Goal: Transaction & Acquisition: Purchase product/service

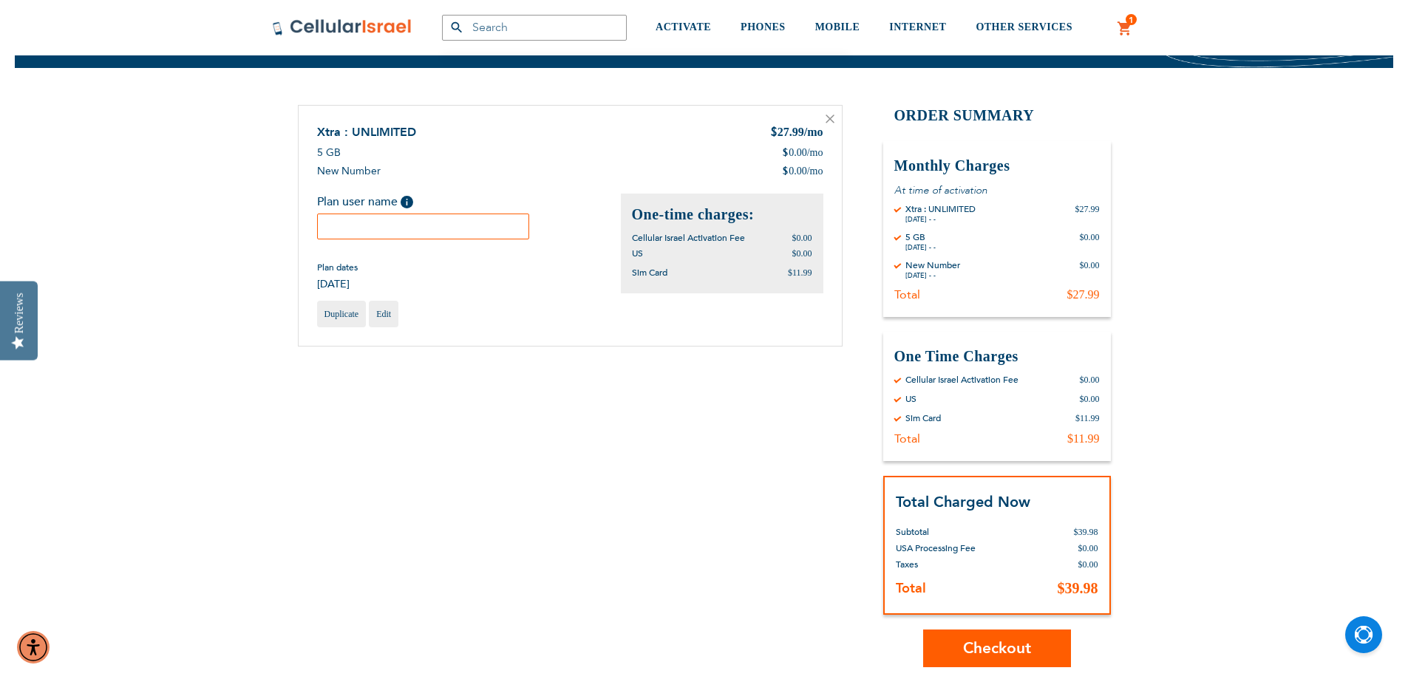
scroll to position [74, 0]
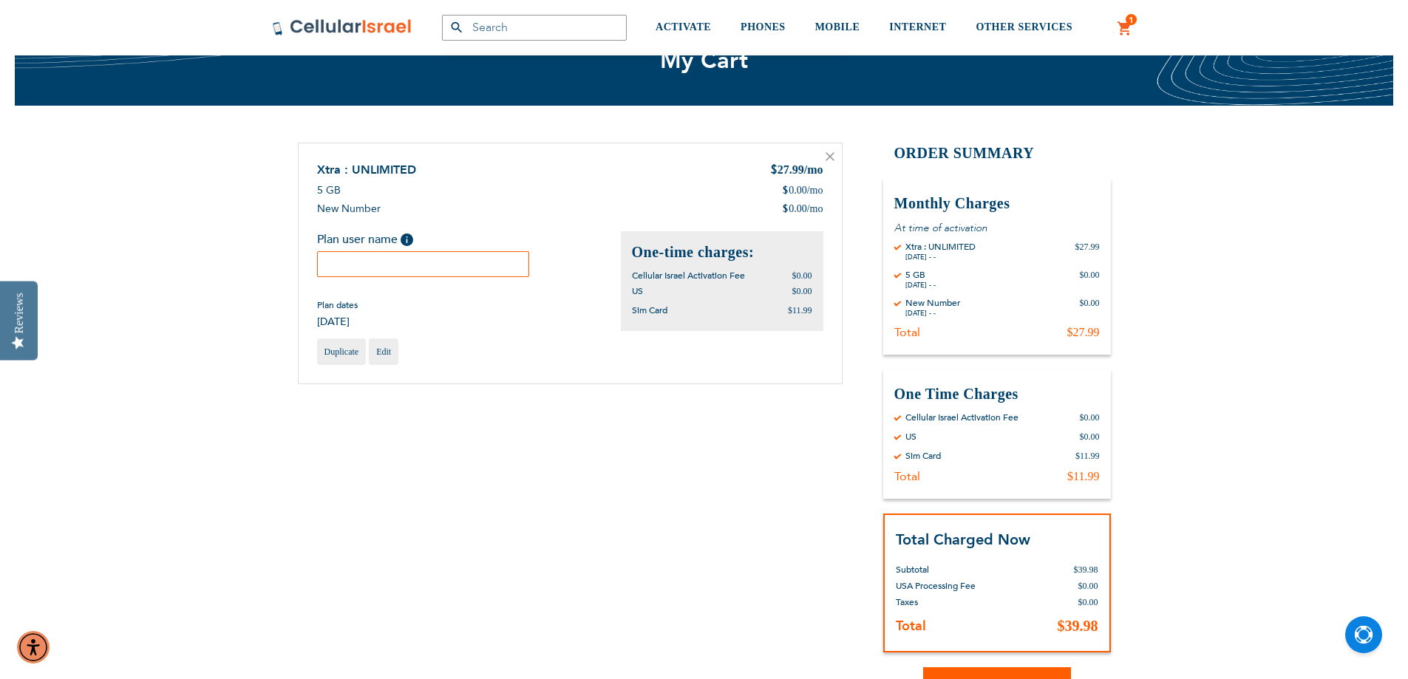
click at [453, 260] on input "text" at bounding box center [423, 264] width 213 height 26
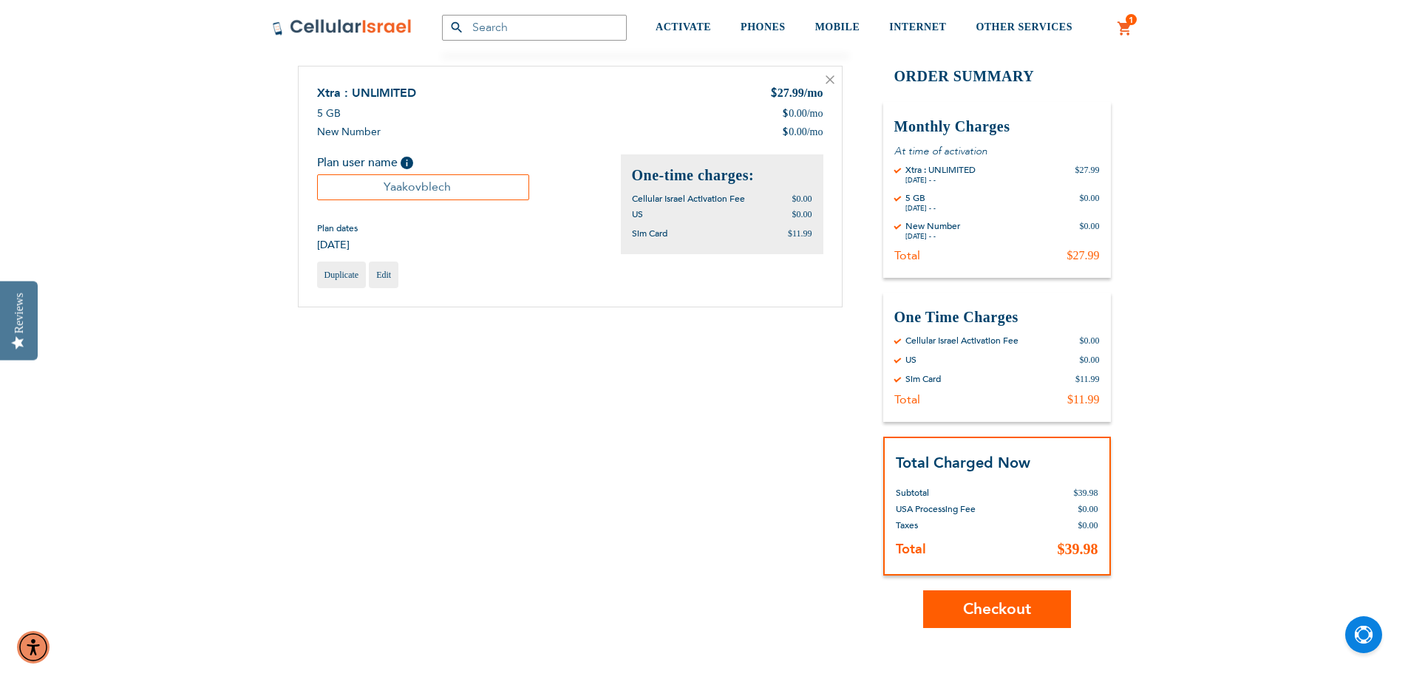
scroll to position [222, 0]
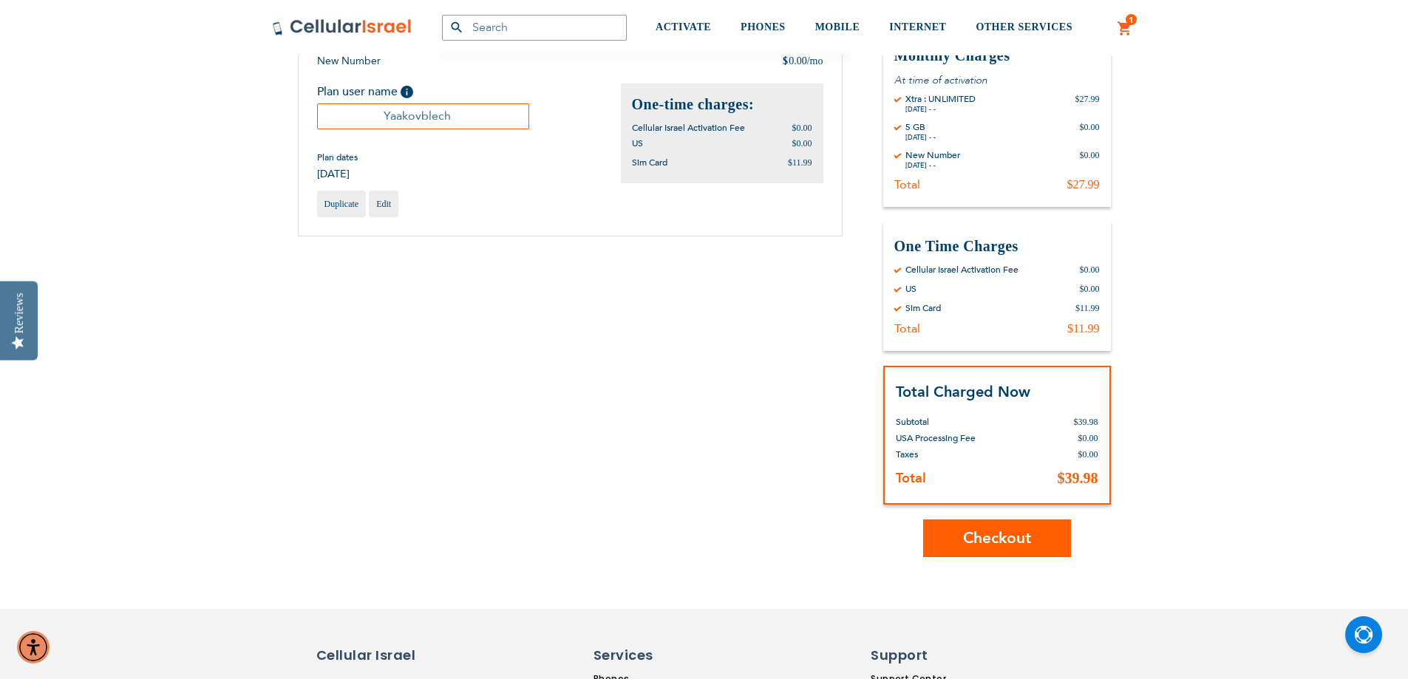
type input "Yaakovblech"
click at [997, 550] on button "Checkout" at bounding box center [997, 539] width 148 height 38
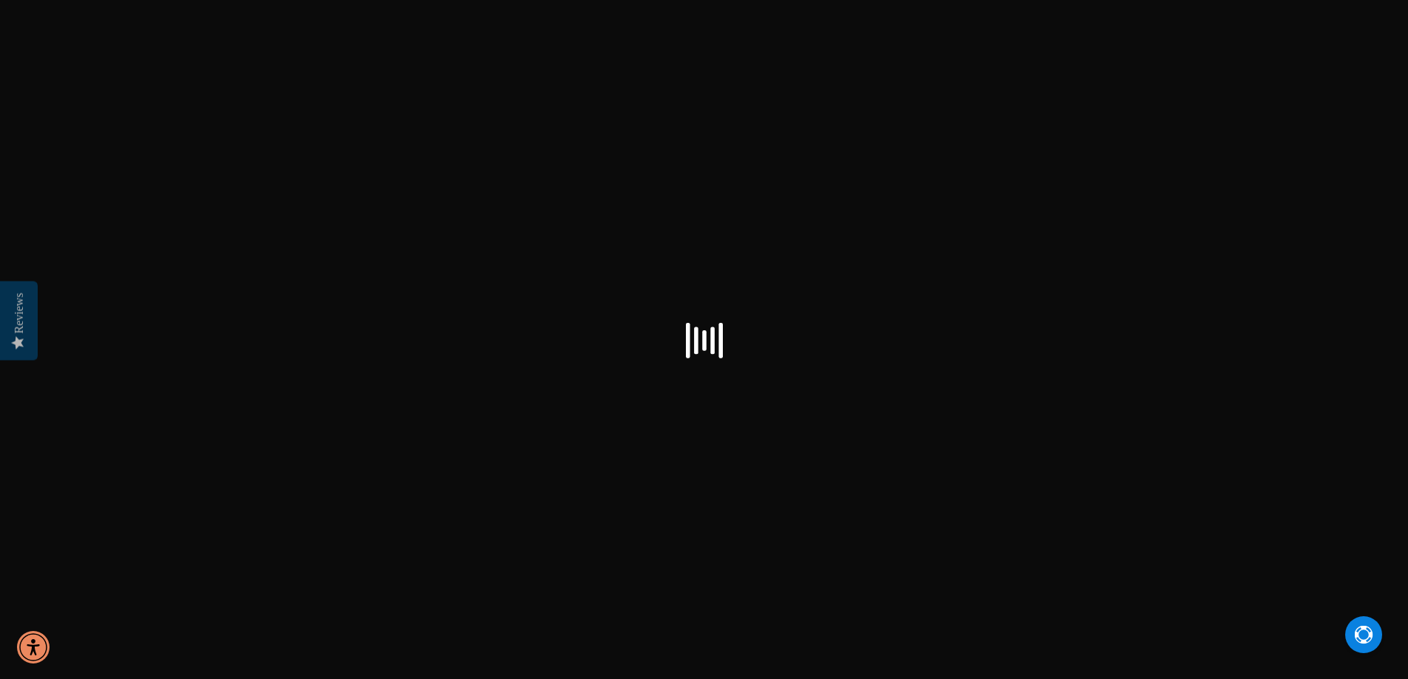
select select "US"
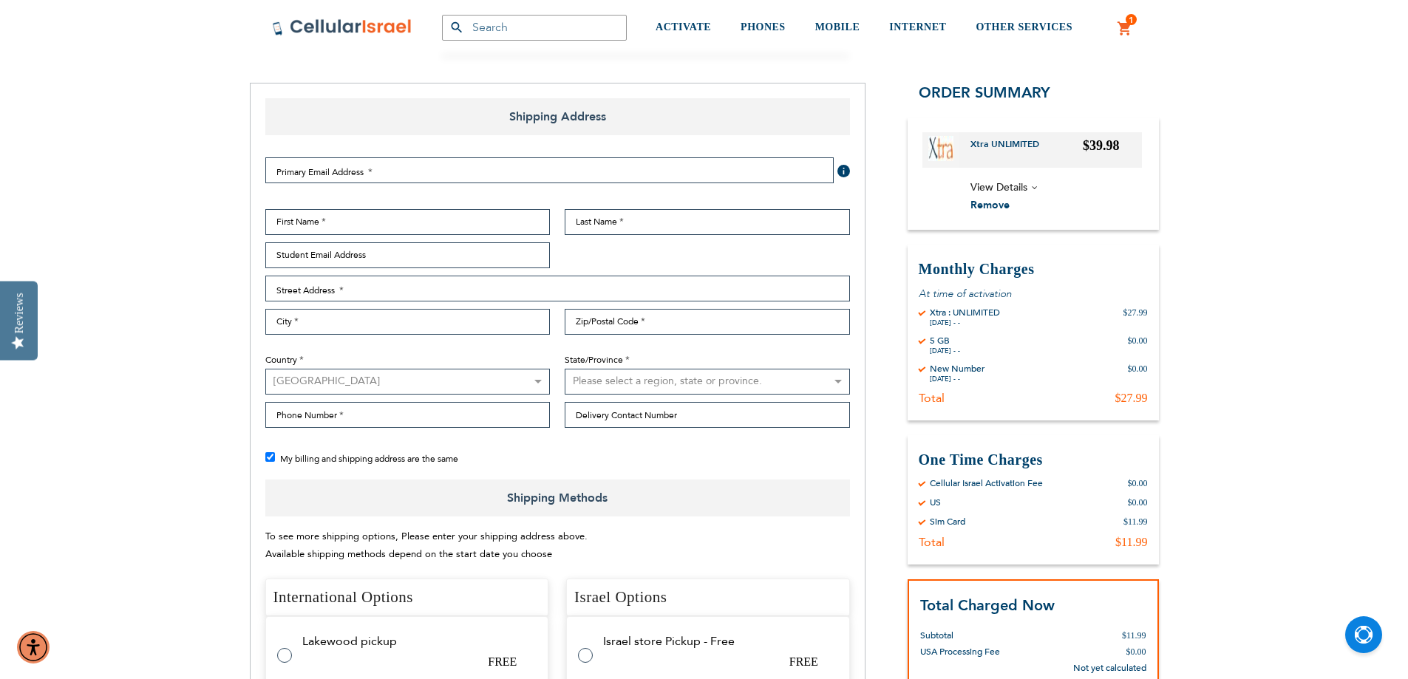
scroll to position [148, 0]
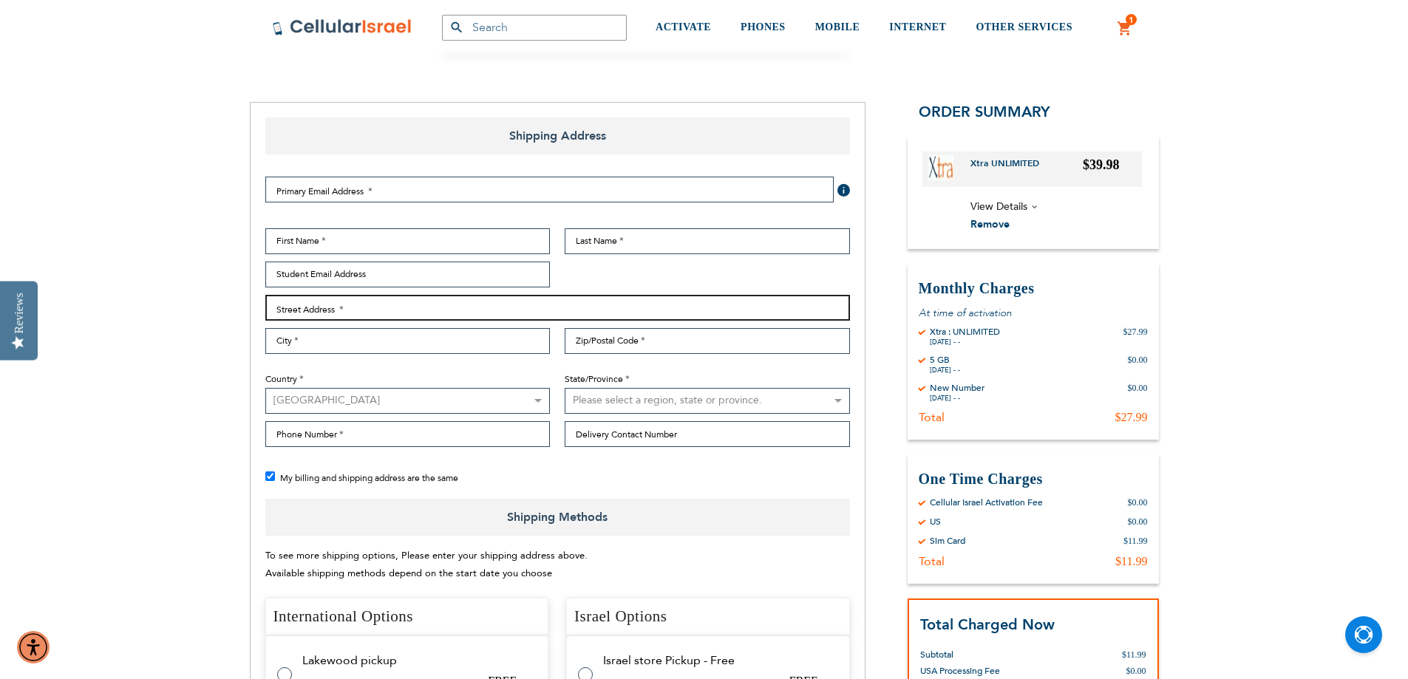
click at [394, 309] on input "Street Address: Line 1" at bounding box center [557, 308] width 585 height 26
type input "4 mariner way"
click at [379, 334] on input "City" at bounding box center [407, 341] width 285 height 26
type input "monsey"
click at [591, 337] on input "Zip/Postal Code" at bounding box center [707, 341] width 285 height 26
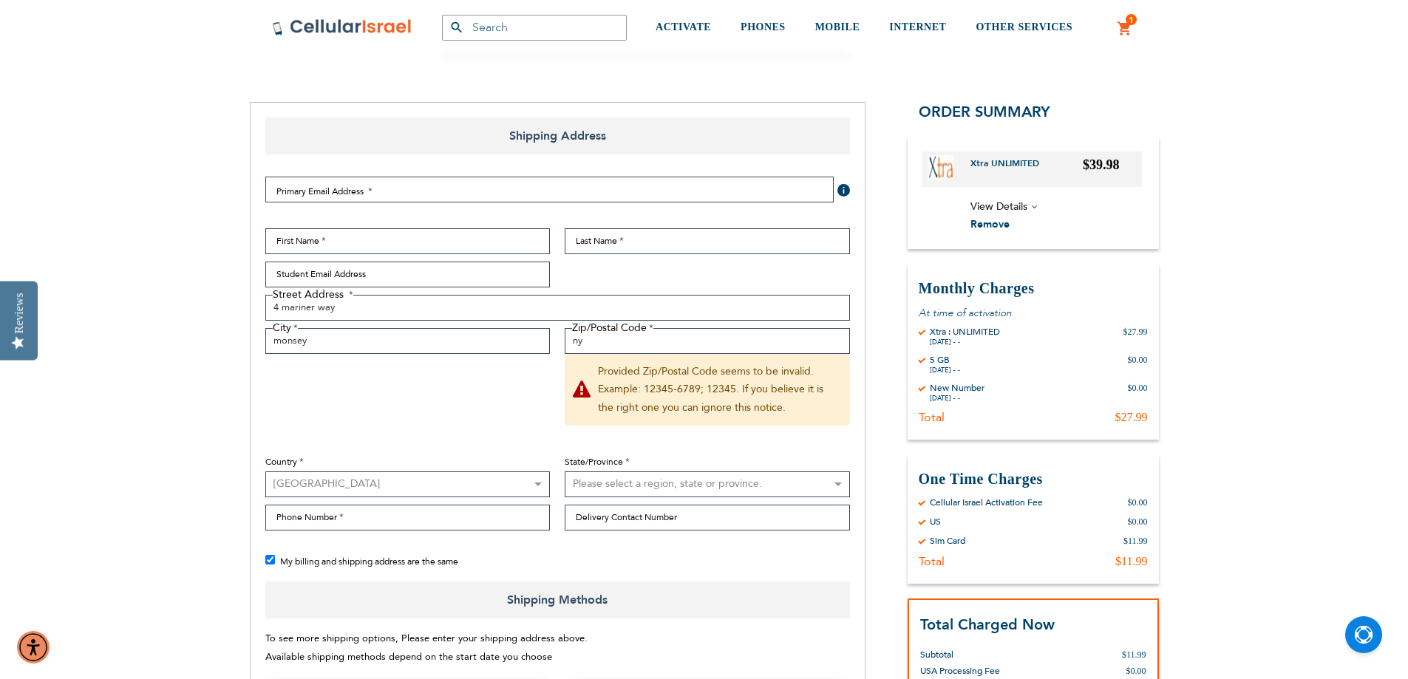
click at [509, 477] on select "[GEOGRAPHIC_DATA] [GEOGRAPHIC_DATA] [GEOGRAPHIC_DATA] [GEOGRAPHIC_DATA] [GEOGRA…" at bounding box center [407, 485] width 285 height 26
click at [508, 478] on select "[GEOGRAPHIC_DATA] [GEOGRAPHIC_DATA] [GEOGRAPHIC_DATA] [GEOGRAPHIC_DATA] [GEOGRA…" at bounding box center [407, 485] width 285 height 26
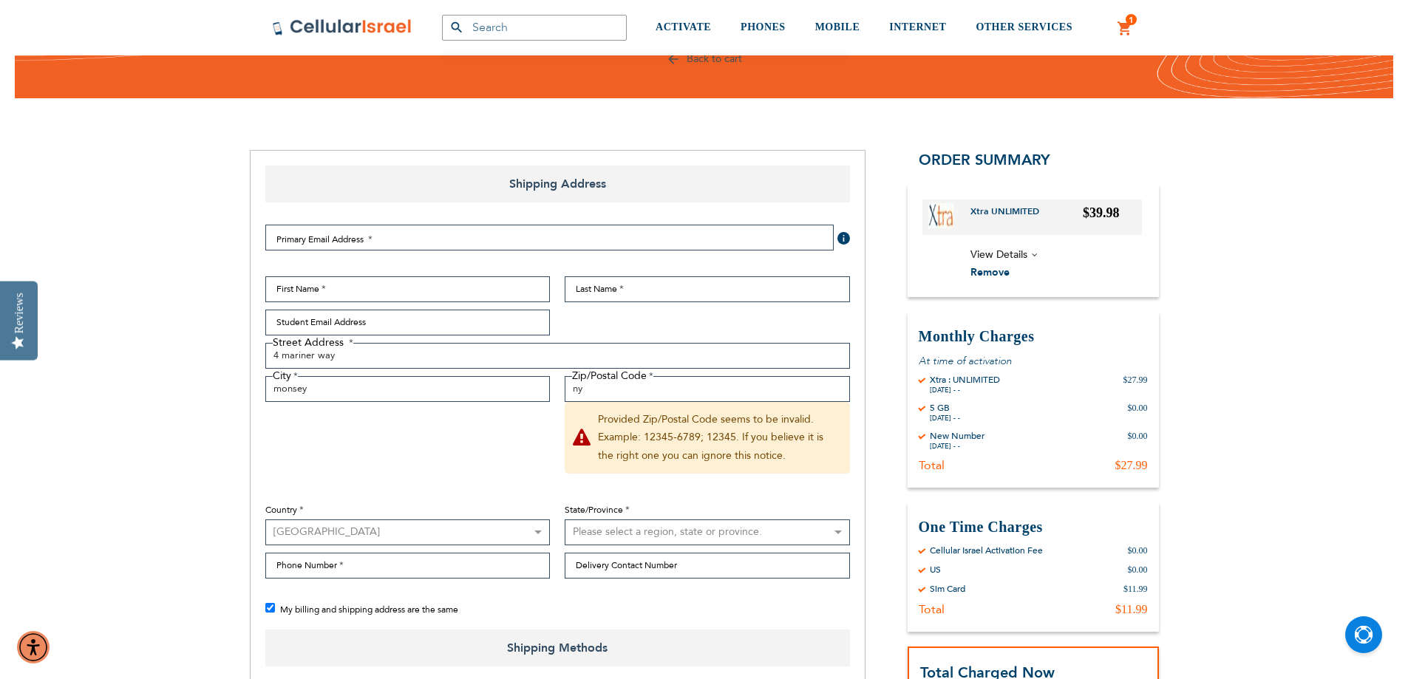
scroll to position [74, 0]
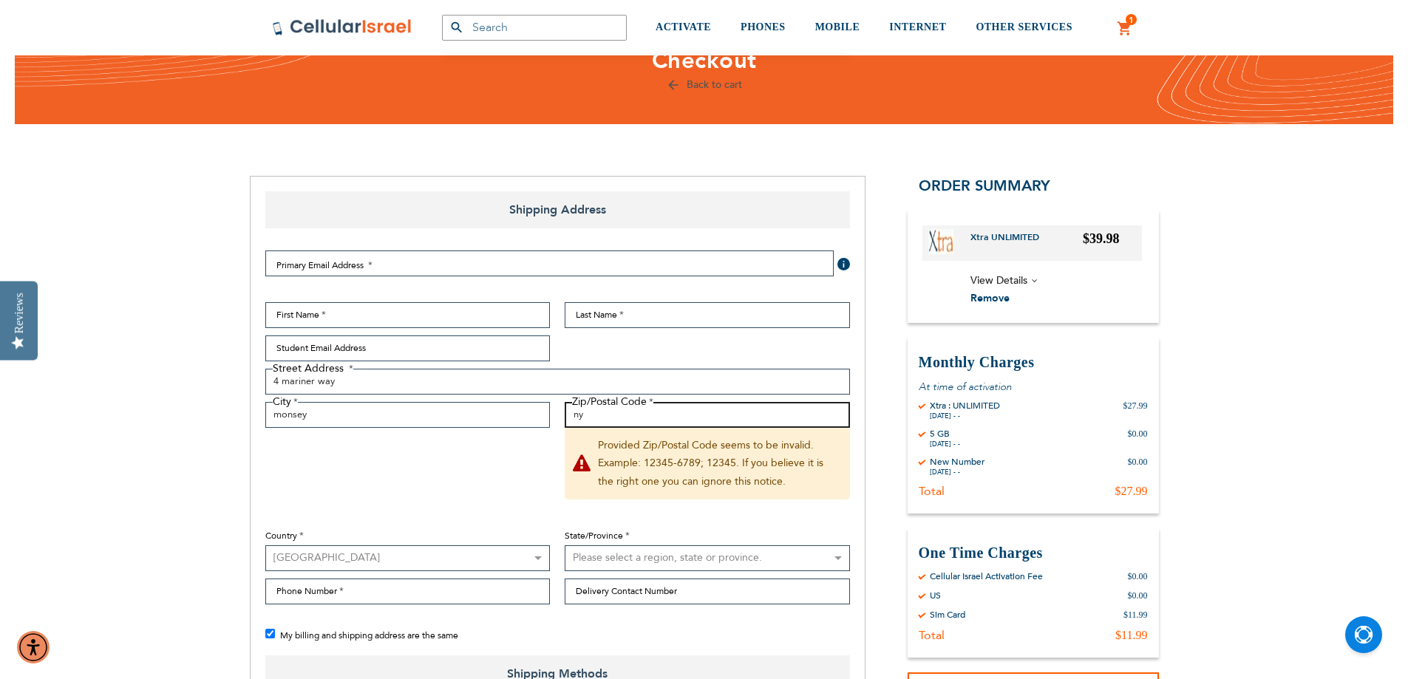
click at [601, 420] on input "ny" at bounding box center [707, 415] width 285 height 26
type input "n"
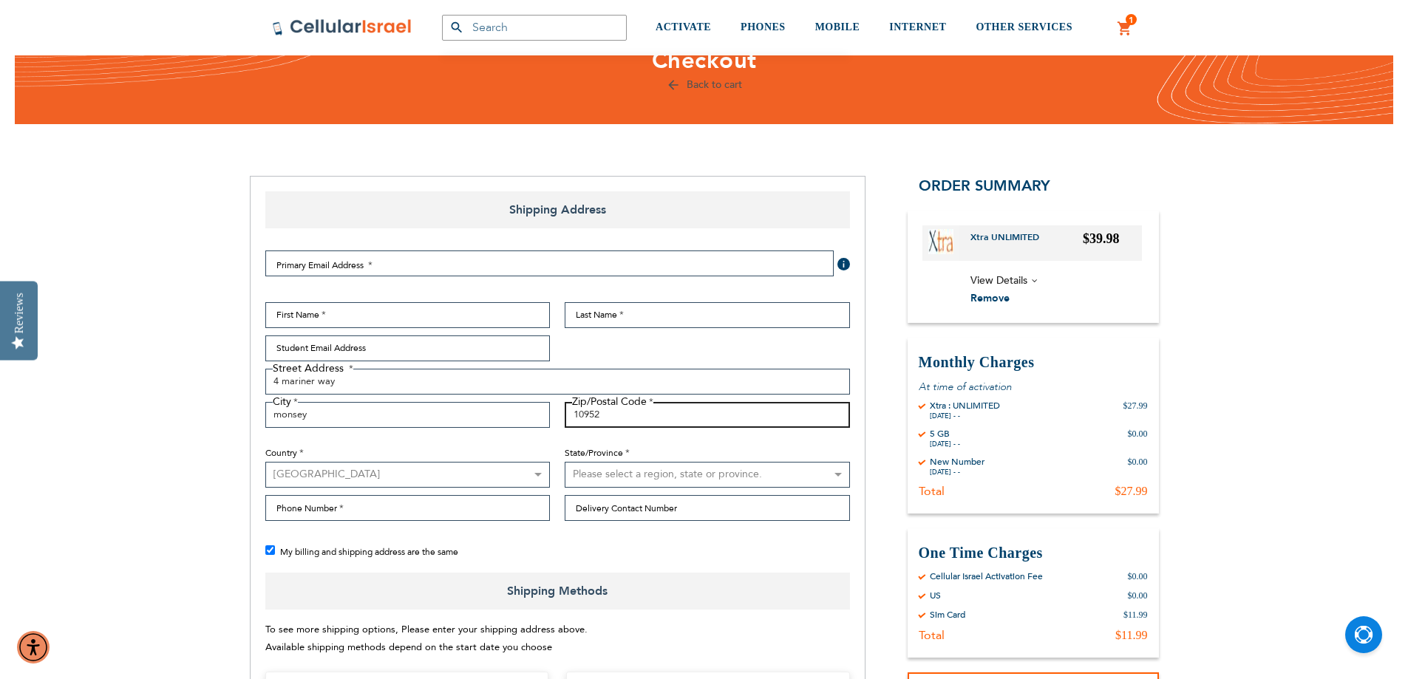
type input "10952"
click at [594, 475] on select "Please select a region, state or province. [US_STATE] [US_STATE] [US_STATE] [US…" at bounding box center [707, 475] width 285 height 26
select select "43"
click at [565, 462] on select "Please select a region, state or province. [US_STATE] [US_STATE] [US_STATE] [US…" at bounding box center [707, 475] width 285 height 26
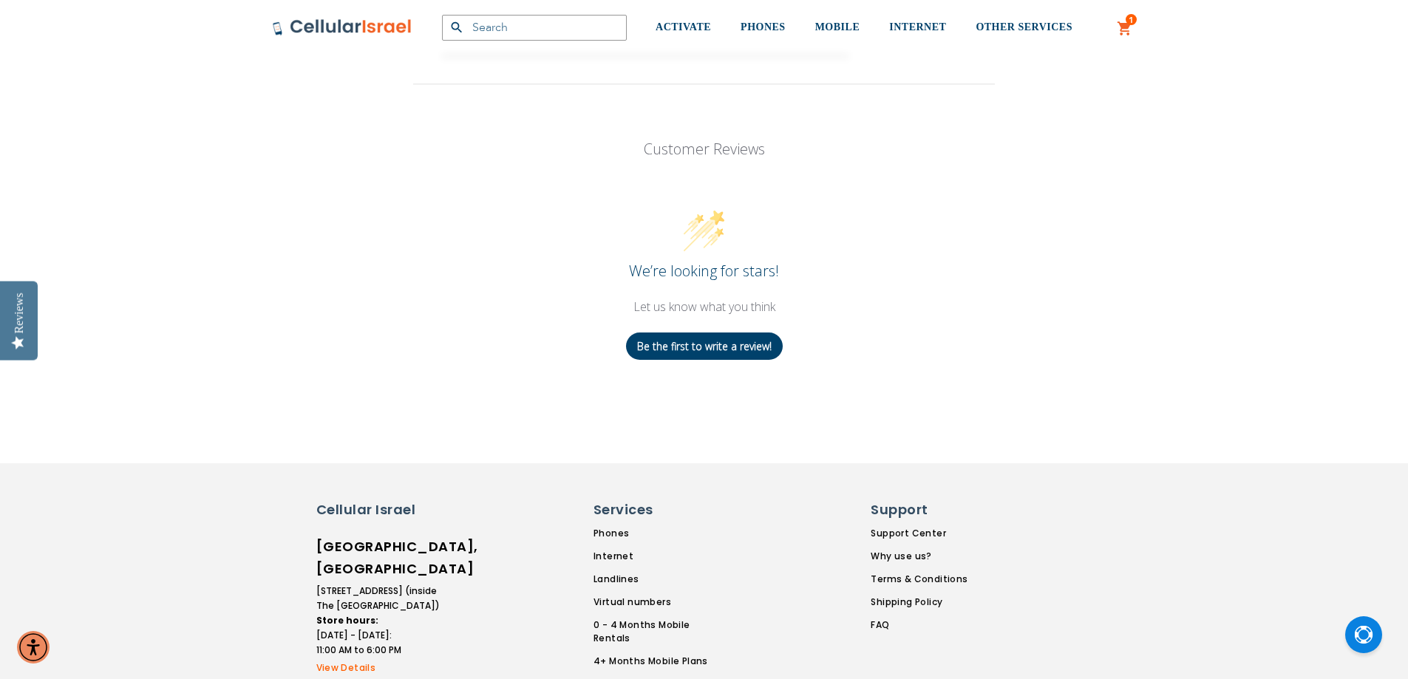
scroll to position [1700, 0]
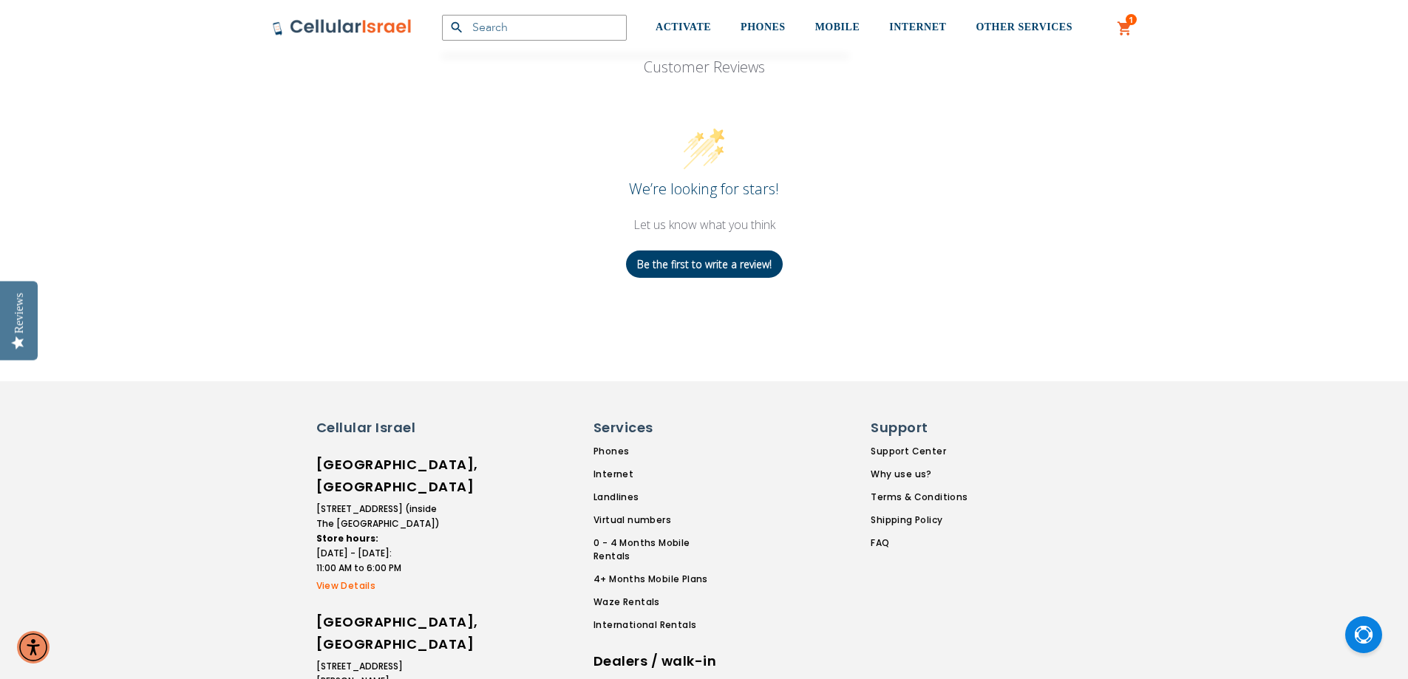
click at [356, 580] on link "View Details" at bounding box center [379, 586] width 126 height 13
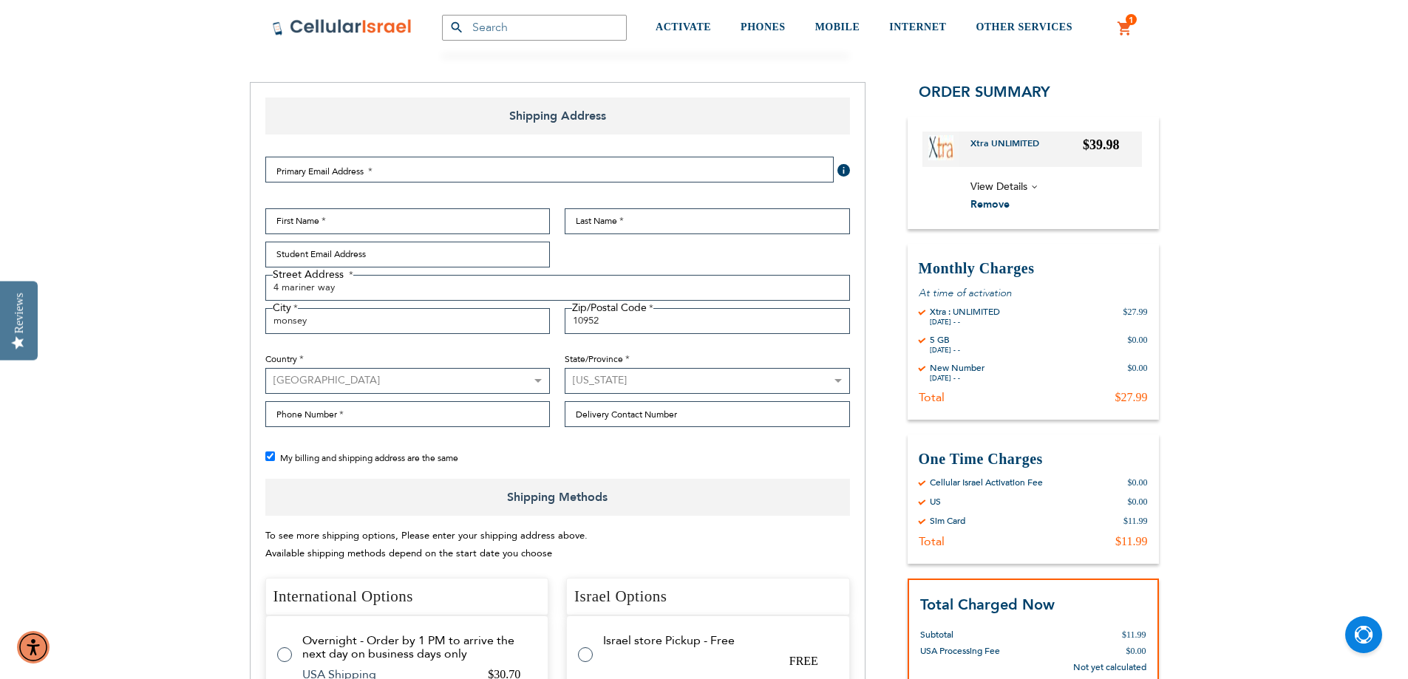
scroll to position [148, 0]
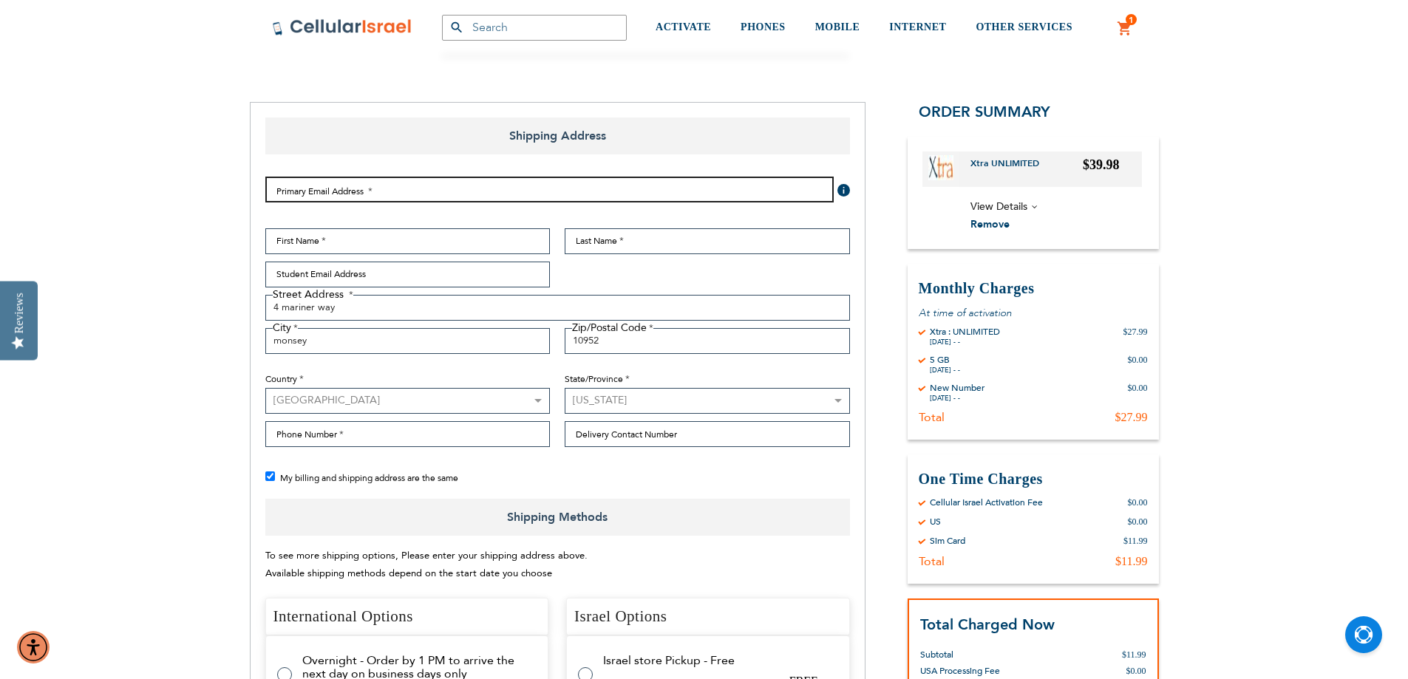
click at [581, 191] on input "Email Address" at bounding box center [549, 190] width 568 height 26
type input "[EMAIL_ADDRESS][DOMAIN_NAME]"
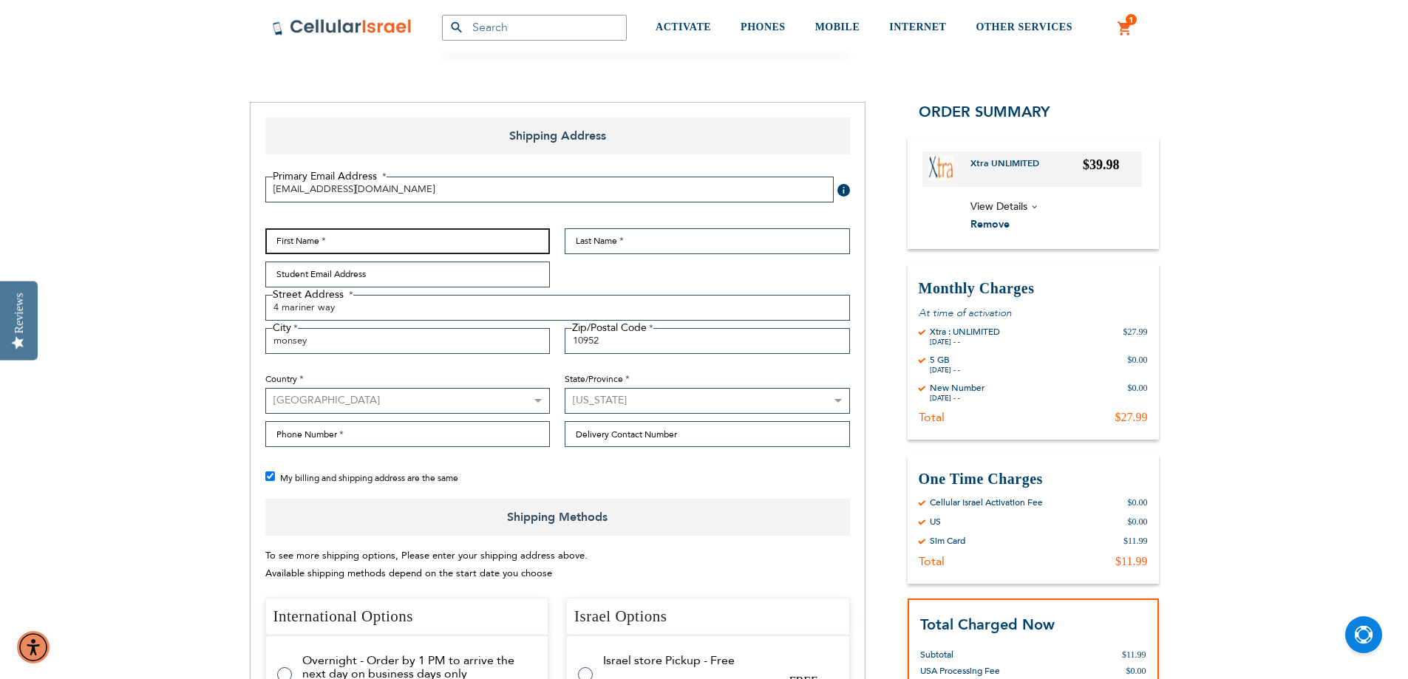
click at [532, 231] on input "First Name" at bounding box center [407, 241] width 285 height 26
type input "y"
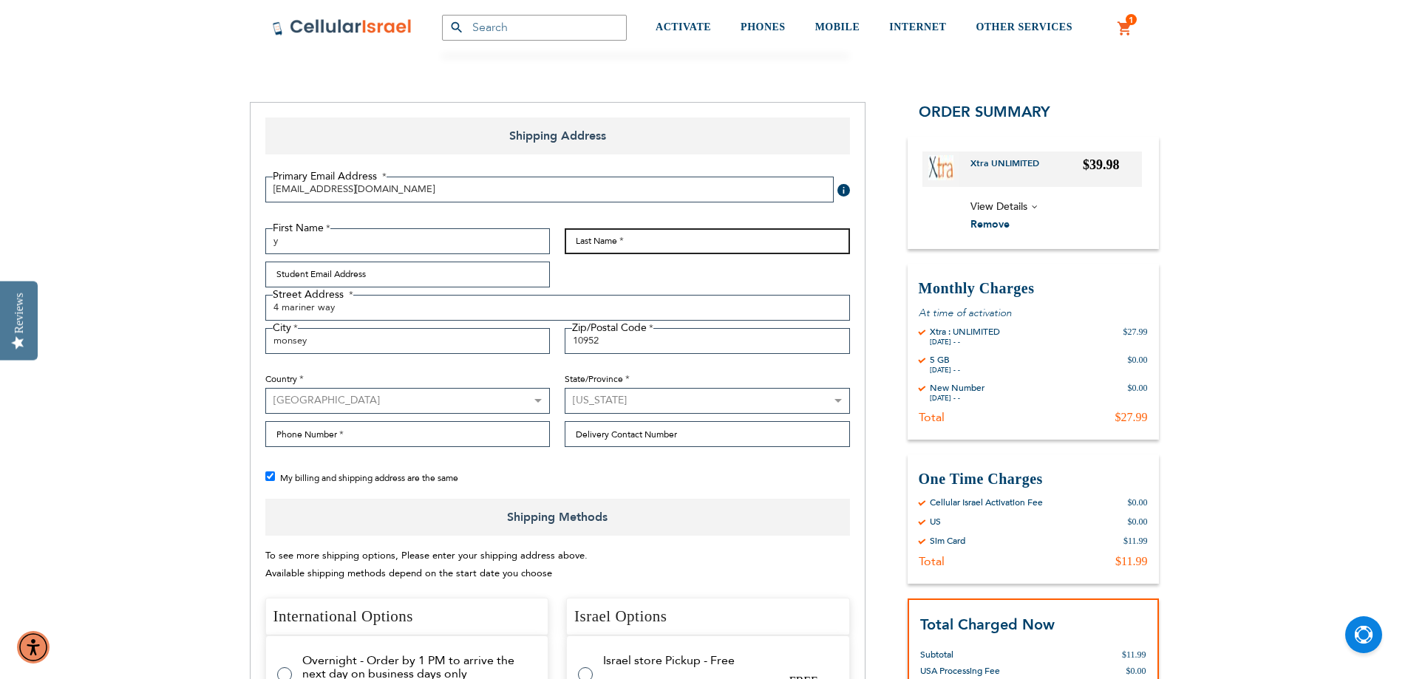
click at [585, 245] on input "Last Name" at bounding box center [707, 241] width 285 height 26
type input "b"
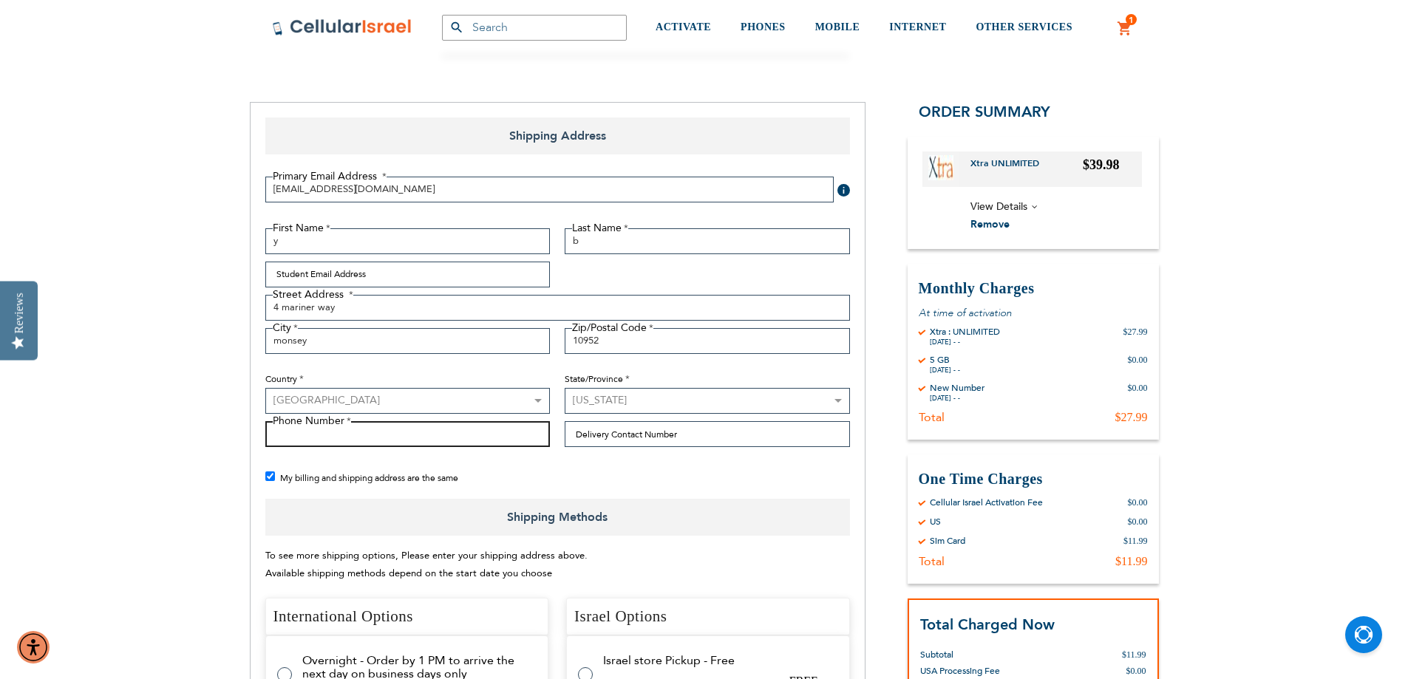
click at [479, 435] on input "Phone Number" at bounding box center [407, 434] width 285 height 26
type input "8456451044"
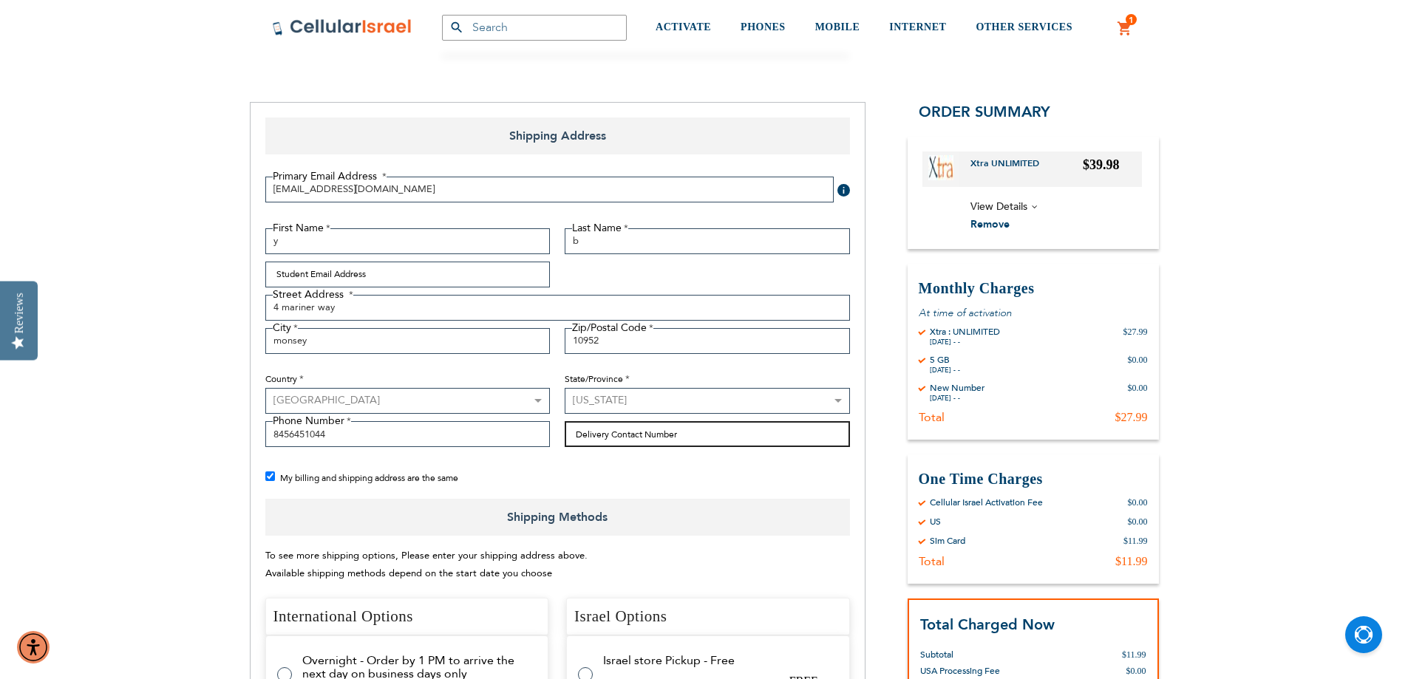
click at [619, 435] on input "Delivery Contact Number" at bounding box center [707, 434] width 285 height 26
click at [647, 472] on div "My billing and shipping address are the same" at bounding box center [565, 478] width 600 height 18
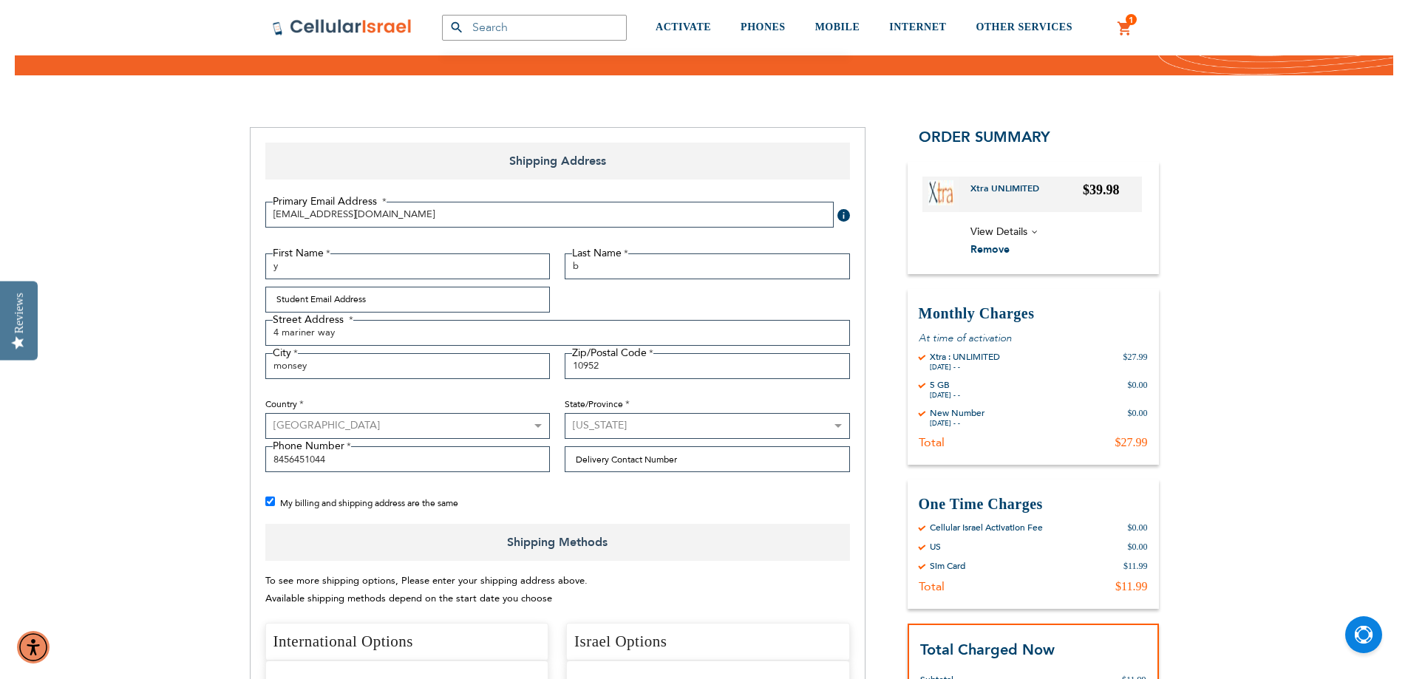
scroll to position [222, 0]
